Goal: Find specific page/section: Find specific page/section

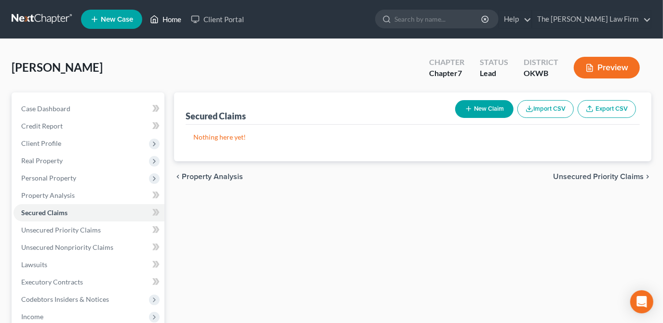
click at [175, 21] on link "Home" at bounding box center [165, 19] width 41 height 17
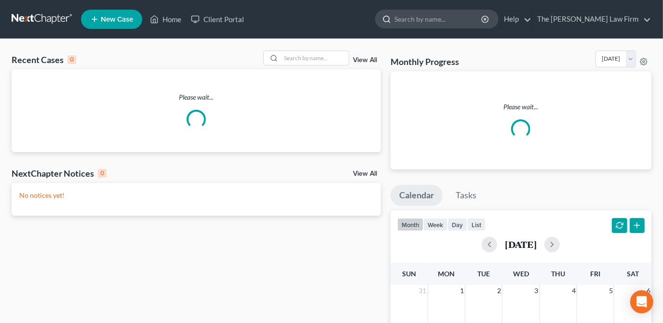
click at [464, 23] on input "search" at bounding box center [438, 19] width 88 height 18
type input "c"
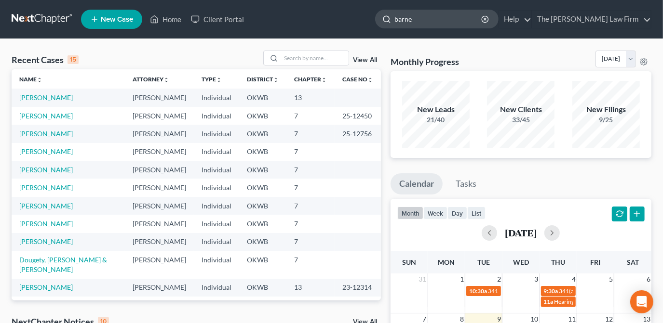
type input "[PERSON_NAME]"
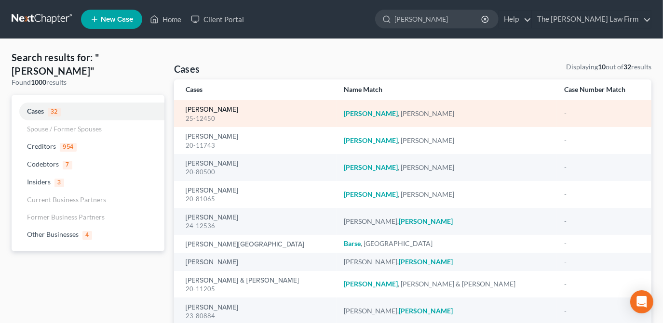
click at [208, 113] on link "[PERSON_NAME]" at bounding box center [212, 110] width 53 height 7
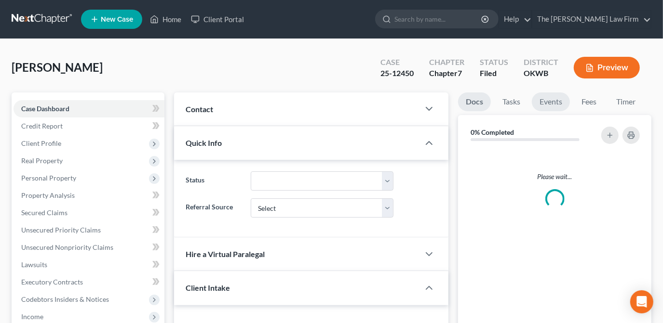
click at [566, 101] on link "Events" at bounding box center [551, 102] width 38 height 19
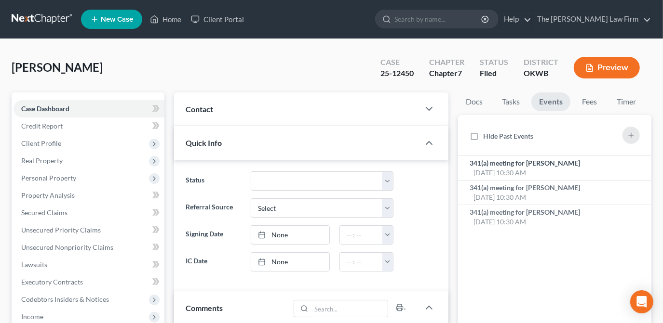
scroll to position [1346, 0]
click at [545, 195] on div "341(a) meeting for [PERSON_NAME] [DATE] 10:30 AM" at bounding box center [532, 192] width 125 height 19
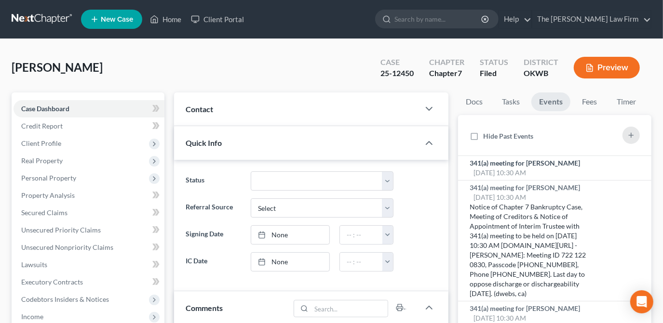
click at [299, 67] on div "[PERSON_NAME] Upgraded Case 25-12450 Chapter Chapter 7 Status Filed District OK…" at bounding box center [332, 72] width 640 height 42
click at [349, 65] on div "[PERSON_NAME] Upgraded Case 25-12450 Chapter Chapter 7 Status Filed District OK…" at bounding box center [332, 72] width 640 height 42
click at [515, 102] on link "Tasks" at bounding box center [510, 102] width 33 height 19
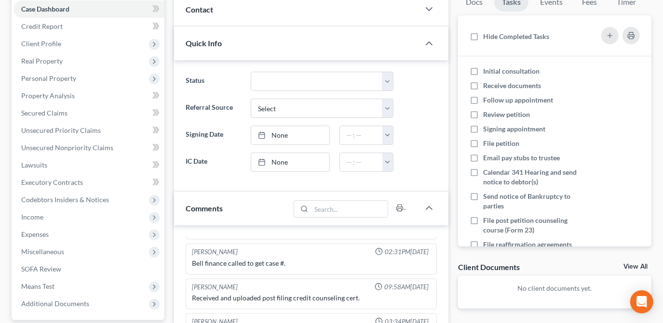
scroll to position [103, 0]
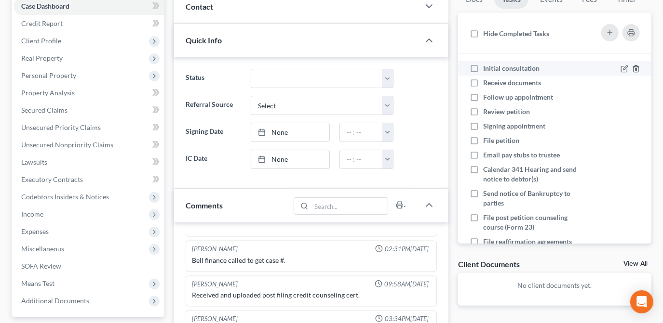
click at [633, 68] on icon "button" at bounding box center [635, 69] width 4 height 6
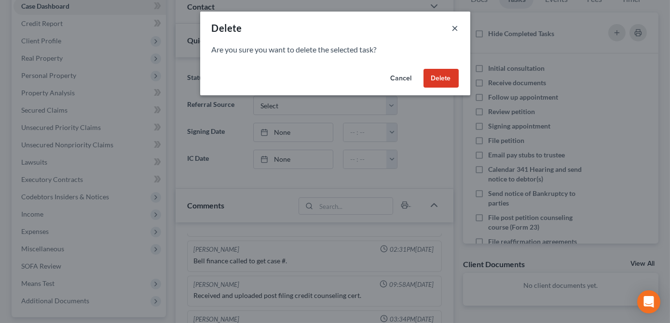
click at [456, 33] on button "×" at bounding box center [455, 28] width 7 height 12
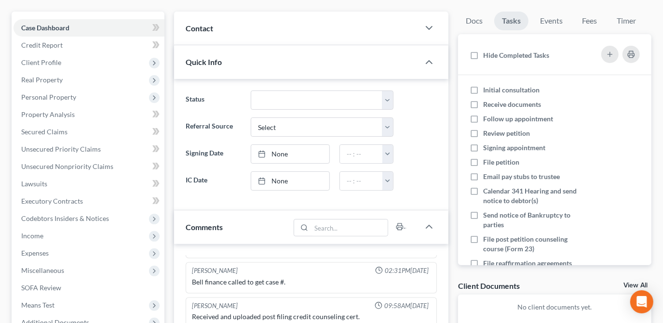
scroll to position [74, 0]
